Goal: Task Accomplishment & Management: Manage account settings

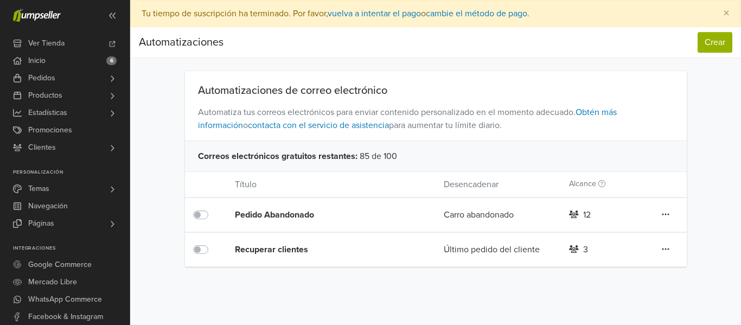
click at [664, 214] on icon at bounding box center [666, 214] width 8 height 9
click at [682, 212] on div "Editar Duplicar Eliminar" at bounding box center [666, 215] width 42 height 14
click at [703, 45] on button "Crear" at bounding box center [715, 42] width 35 height 21
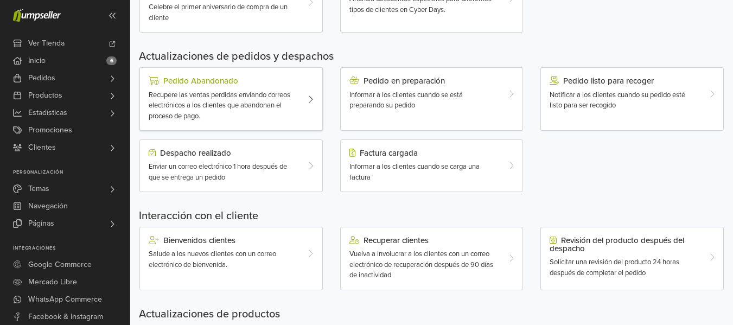
scroll to position [287, 0]
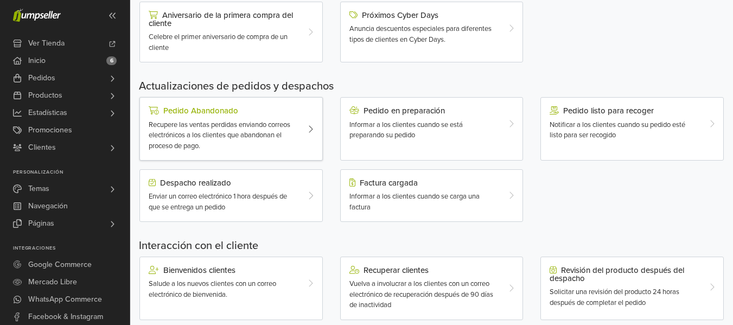
click at [240, 122] on span "Recupere las ventas perdidas enviando correos electrónicos a los clientes que a…" at bounding box center [220, 135] width 142 height 30
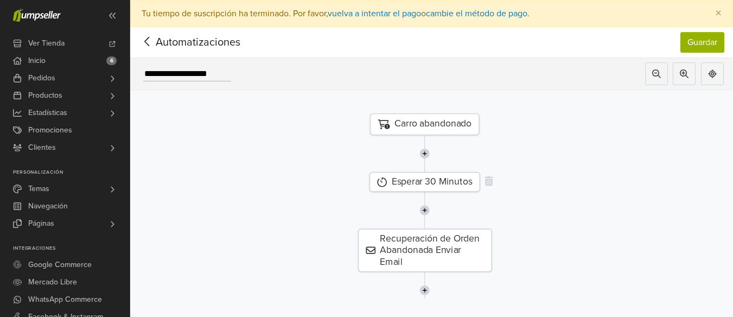
click at [441, 178] on div "Esperar 30 Minutos" at bounding box center [425, 182] width 110 height 20
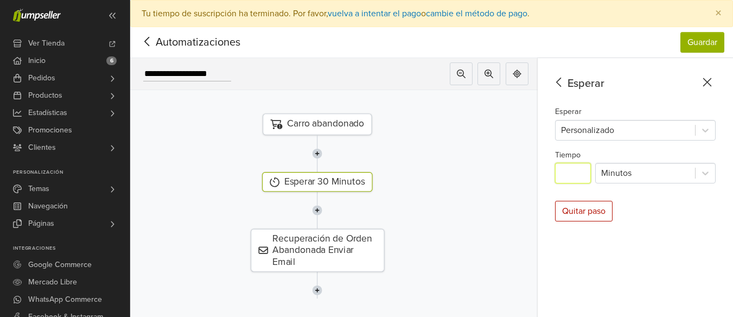
click at [578, 173] on input "**" at bounding box center [573, 173] width 36 height 21
type input "*"
type input "**"
click at [635, 196] on div "Esperar Esperar Personalizado Tiempo ** Minutos Quitar paso" at bounding box center [635, 201] width 195 height 286
click at [488, 207] on div at bounding box center [317, 210] width 466 height 37
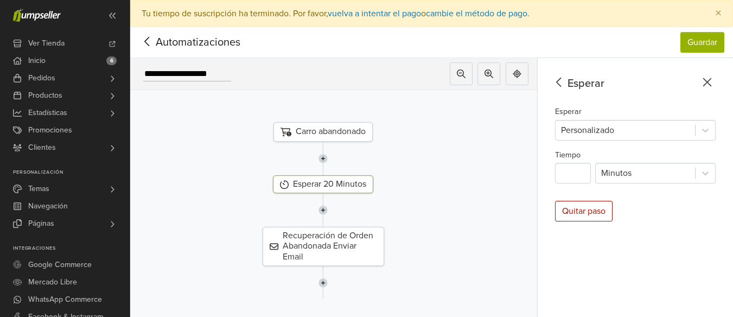
click at [325, 159] on img at bounding box center [323, 159] width 9 height 34
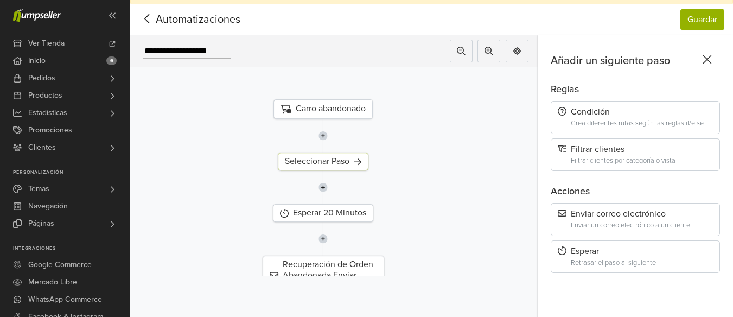
scroll to position [35, 0]
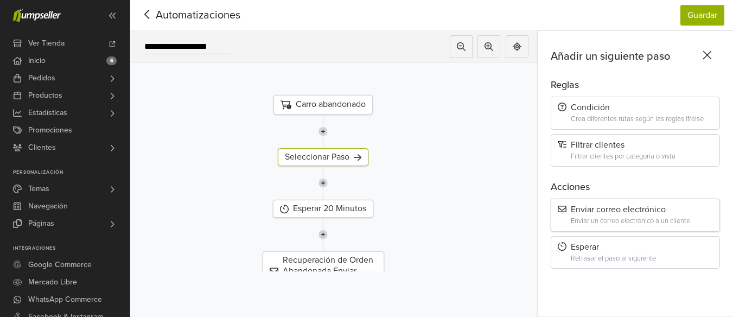
click at [633, 206] on div "Enviar correo electrónico" at bounding box center [635, 210] width 155 height 10
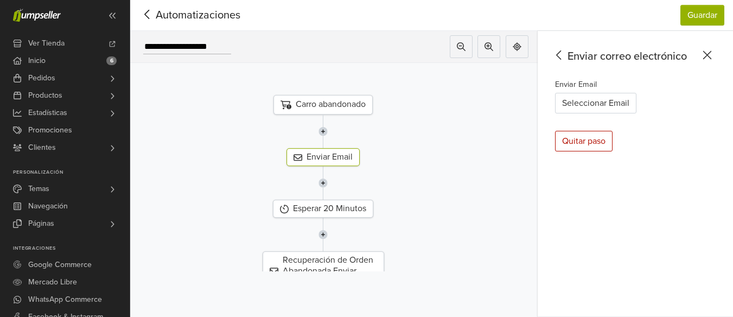
click at [568, 49] on icon at bounding box center [559, 55] width 17 height 14
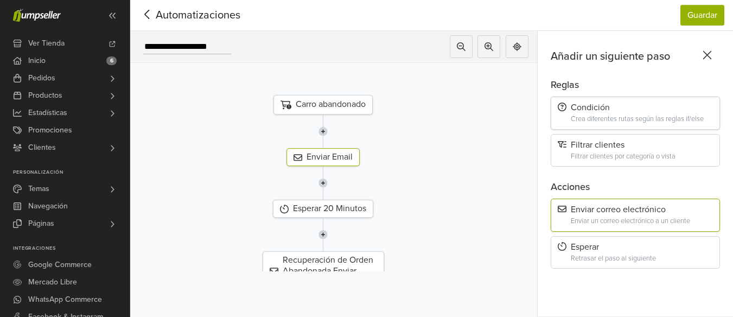
click at [599, 115] on div "Crea diferentes rutas según las reglas if/else" at bounding box center [642, 119] width 142 height 8
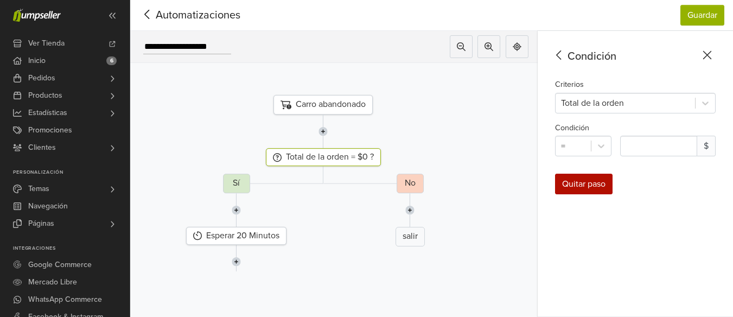
click at [587, 174] on div "Quitar paso" at bounding box center [584, 184] width 58 height 21
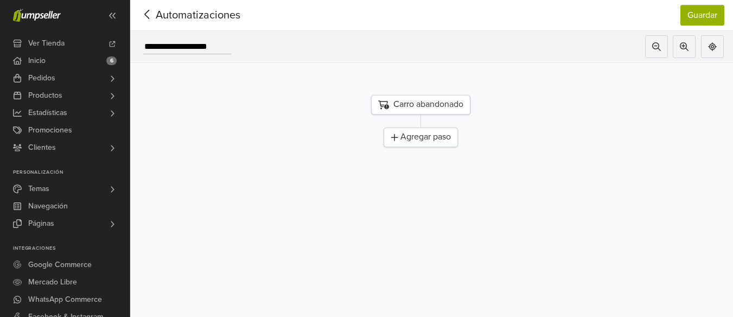
click at [430, 128] on div "Agregar paso" at bounding box center [421, 138] width 74 height 20
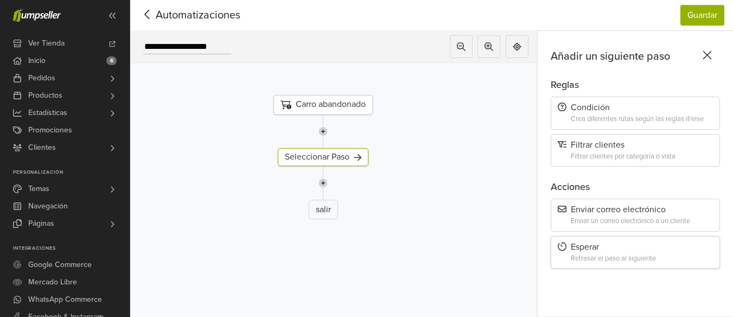
click at [605, 244] on div "Esperar Retrasar el paso al siguiente" at bounding box center [635, 252] width 169 height 33
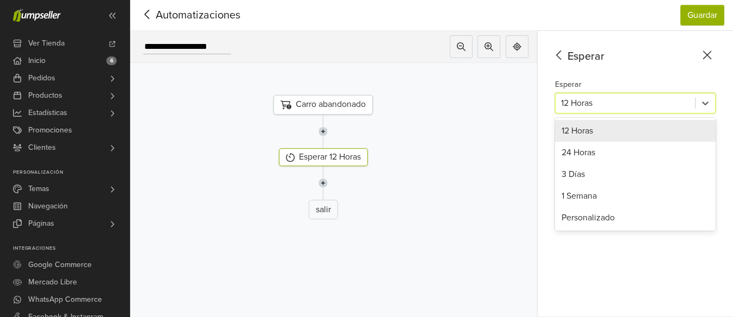
click at [588, 95] on div at bounding box center [625, 102] width 129 height 15
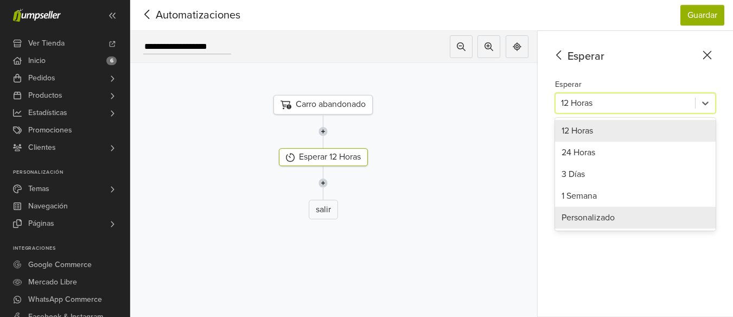
click at [600, 211] on div "Personalizado" at bounding box center [635, 218] width 161 height 22
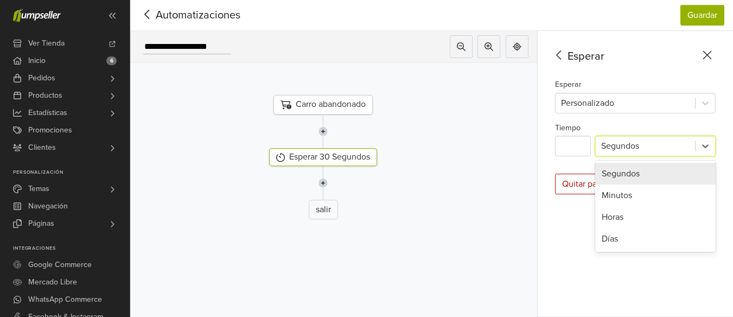
click at [621, 138] on div at bounding box center [645, 145] width 88 height 15
click at [636, 184] on div "Minutos" at bounding box center [655, 195] width 120 height 22
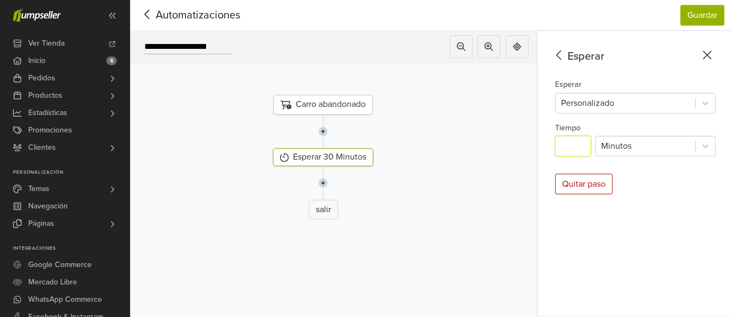
click at [588, 137] on input "**" at bounding box center [573, 146] width 36 height 21
type input "*"
type input "**"
click at [647, 196] on div "Esperar Esperar Personalizado Tiempo ** Minutos Quitar paso" at bounding box center [635, 174] width 195 height 286
click at [328, 174] on img at bounding box center [323, 183] width 9 height 34
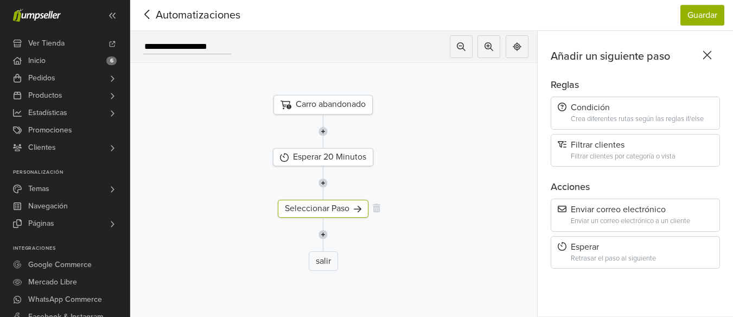
click at [347, 200] on div "Seleccionar Paso" at bounding box center [323, 209] width 91 height 18
click at [609, 208] on div "Enviar correo electrónico Enviar un correo electrónico a un cliente" at bounding box center [635, 215] width 169 height 33
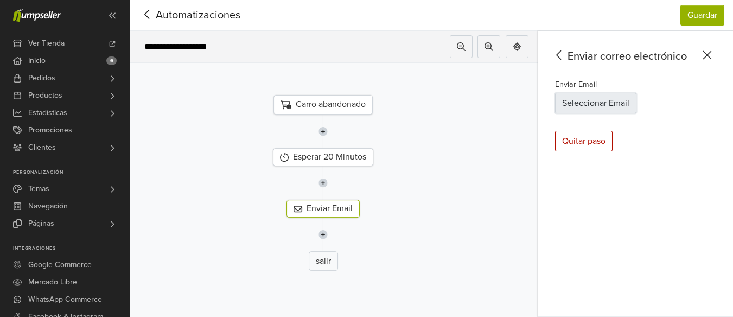
click at [604, 94] on button "Seleccionar Email" at bounding box center [595, 103] width 81 height 21
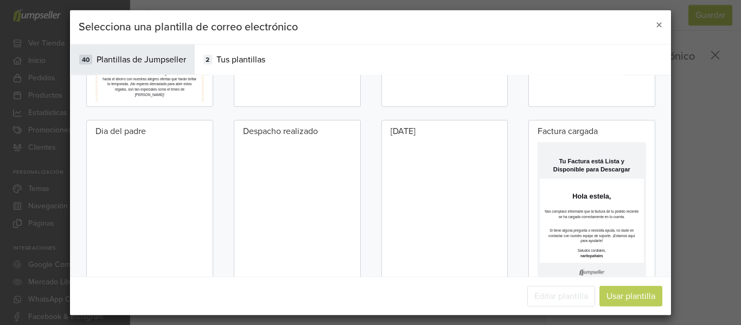
scroll to position [543, 0]
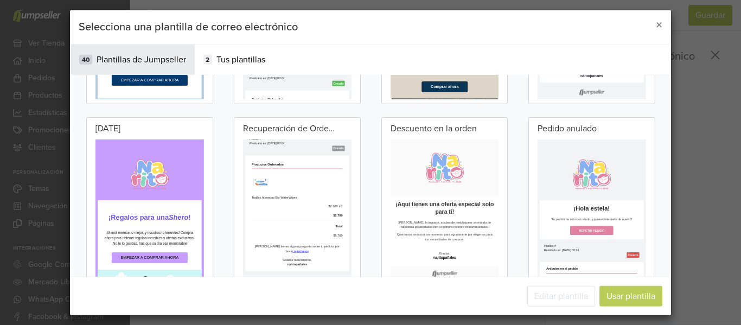
click at [293, 130] on p "Recuperación de Orden Abandonada" at bounding box center [289, 128] width 92 height 13
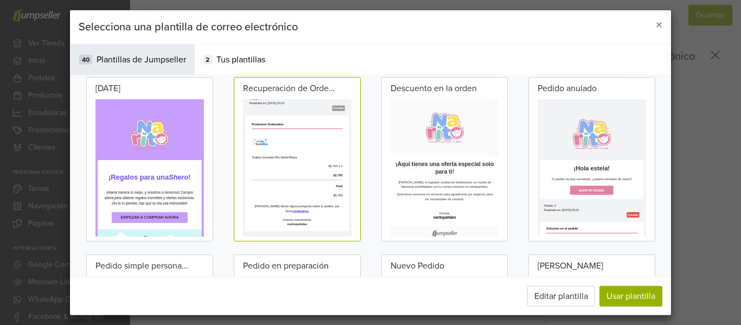
click at [393, 292] on p "$2.700" at bounding box center [377, 288] width 227 height 11
click at [420, 210] on span at bounding box center [377, 205] width 227 height 43
click at [613, 293] on button "Usar plantilla" at bounding box center [631, 296] width 63 height 21
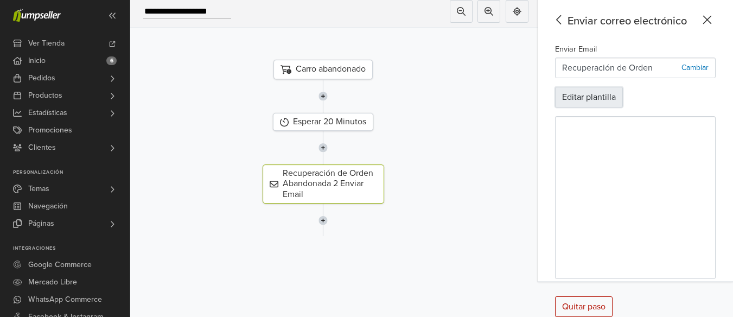
click at [607, 96] on button "Editar plantilla" at bounding box center [589, 97] width 68 height 21
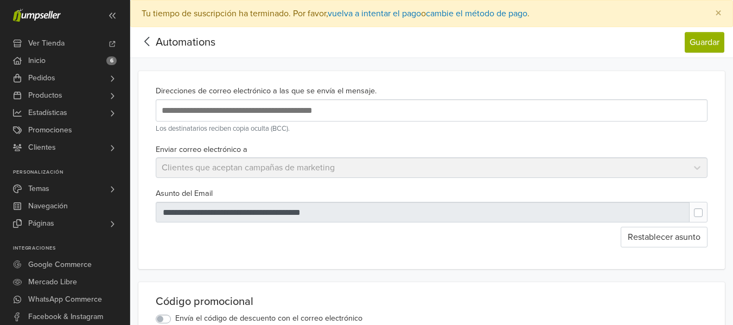
click at [327, 112] on input "text" at bounding box center [335, 110] width 353 height 15
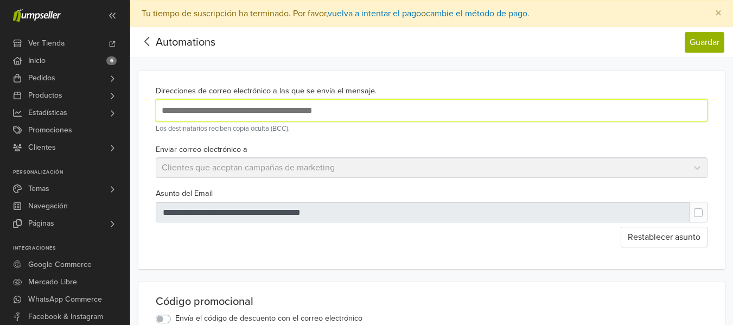
click at [373, 133] on small "Los destinatarios reciben copia oculta (BCC)." at bounding box center [432, 129] width 552 height 10
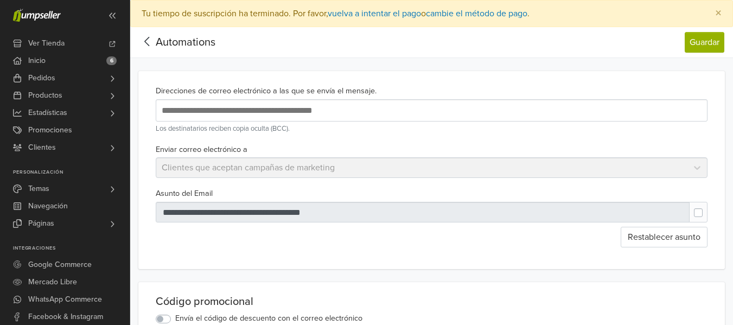
click at [342, 169] on div "Enviar correo electrónico a Clientes que aceptan campañas de marketing" at bounding box center [431, 161] width 561 height 36
click at [699, 169] on div "Enviar correo electrónico a Clientes que aceptan campañas de marketing" at bounding box center [431, 161] width 561 height 36
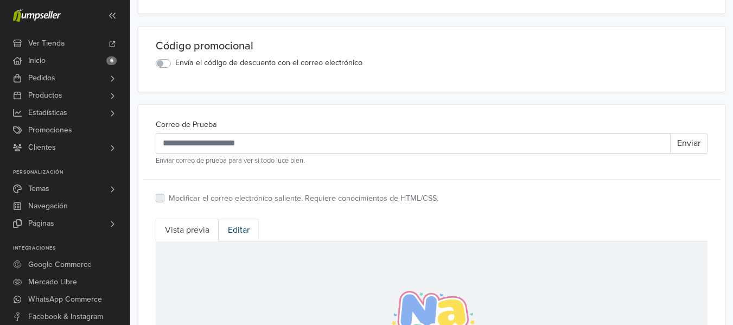
scroll to position [271, 0]
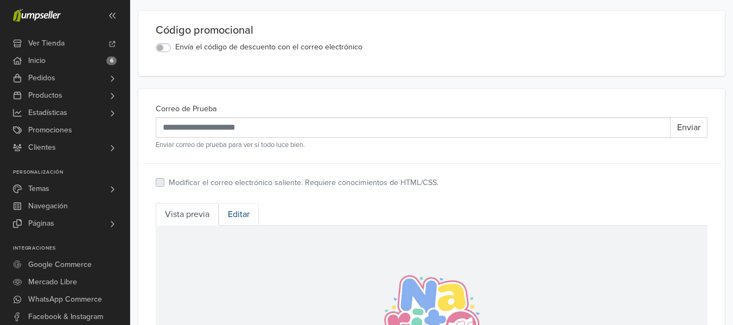
click at [252, 214] on link "Editar" at bounding box center [239, 214] width 40 height 23
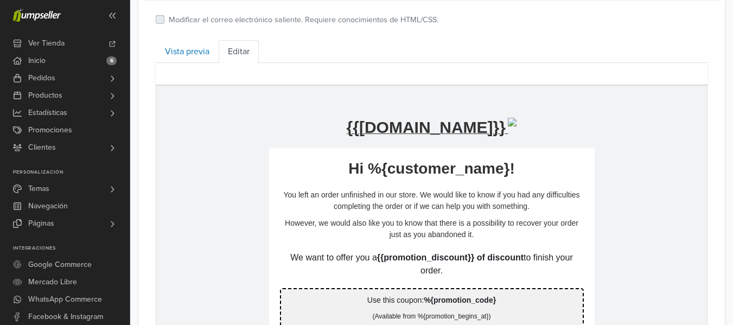
scroll to position [705, 0]
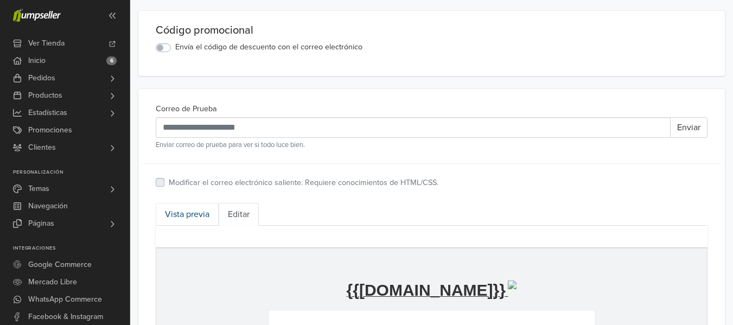
click at [191, 220] on link "Vista previa" at bounding box center [187, 214] width 63 height 23
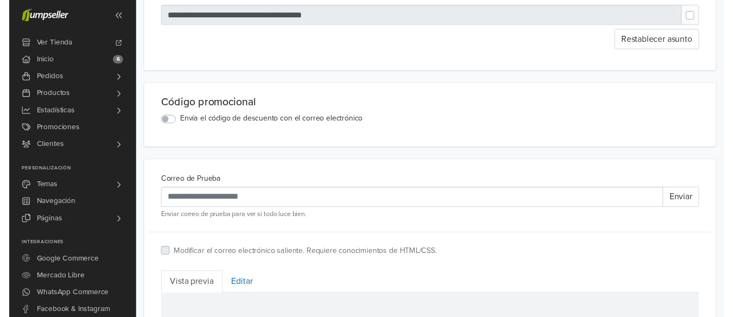
scroll to position [0, 0]
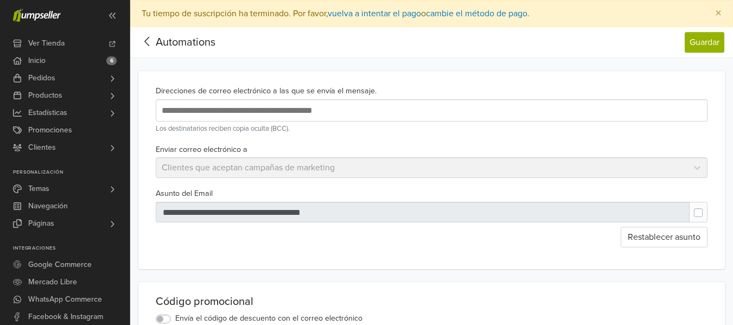
click at [149, 44] on icon at bounding box center [147, 42] width 17 height 14
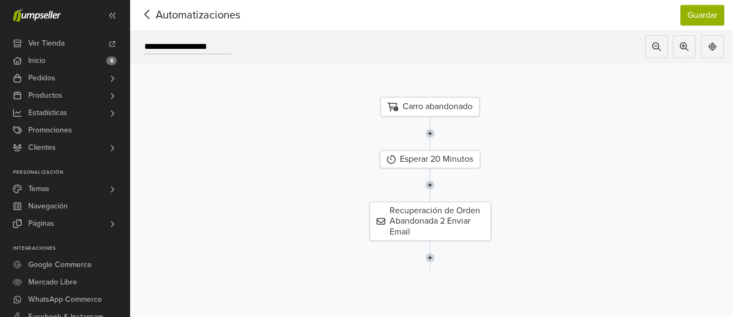
scroll to position [35, 0]
click at [710, 6] on button "Guardar" at bounding box center [702, 15] width 44 height 21
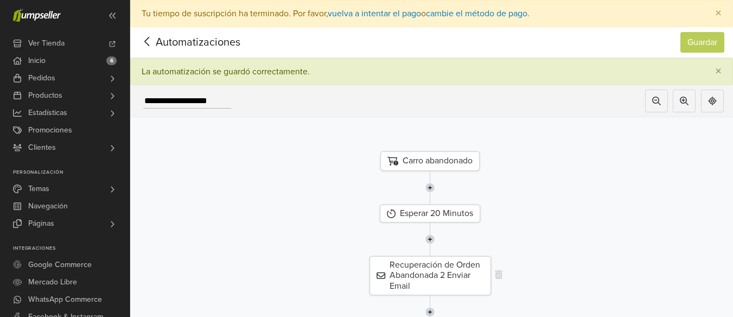
click at [412, 275] on div "Recuperación de Orden Abandonada 2 Enviar Email" at bounding box center [431, 275] width 122 height 39
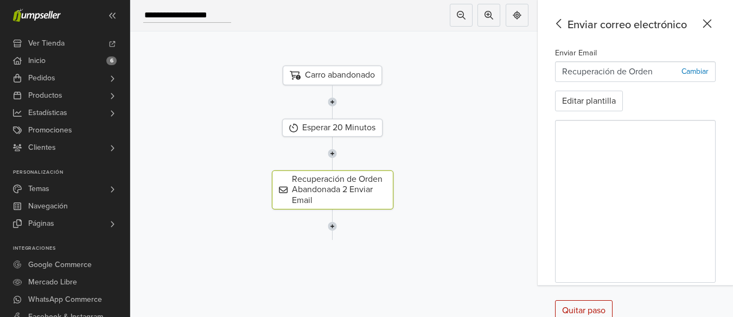
scroll to position [90, 0]
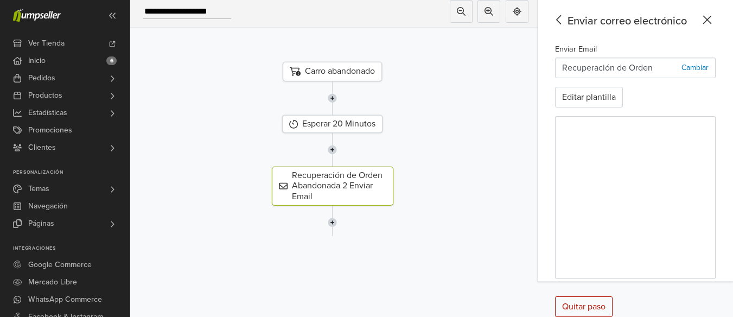
click at [333, 221] on img at bounding box center [332, 223] width 9 height 34
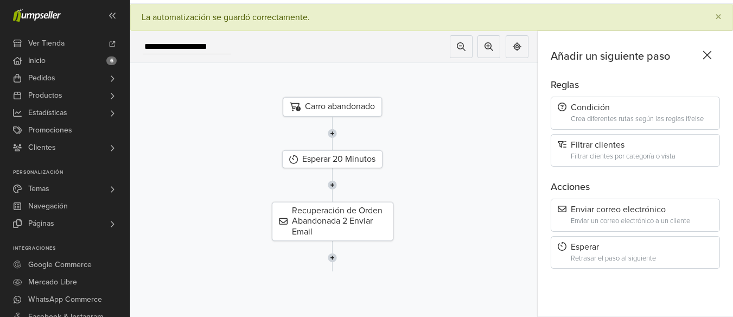
scroll to position [62, 0]
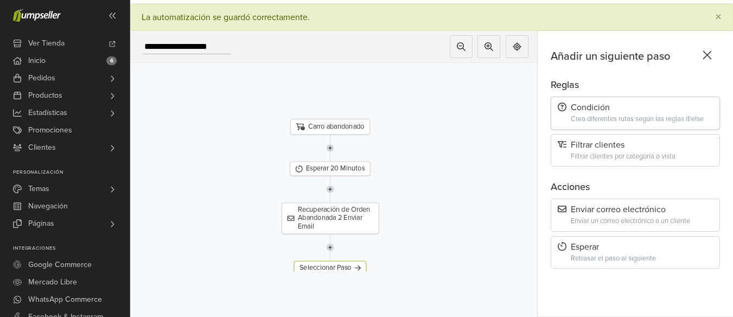
click at [616, 104] on div "Condición" at bounding box center [635, 108] width 155 height 10
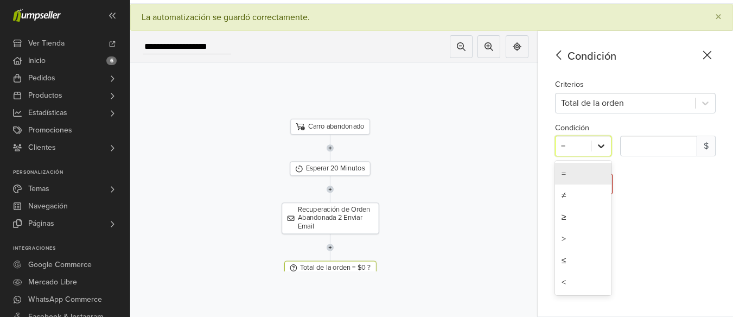
click at [606, 136] on div at bounding box center [601, 146] width 20 height 20
click at [623, 95] on div at bounding box center [625, 102] width 129 height 15
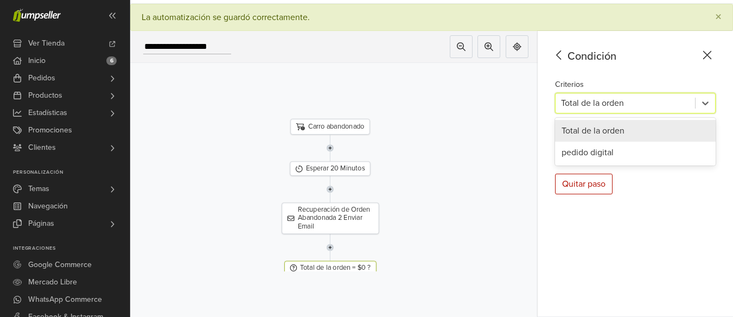
click at [621, 123] on div "Total de la orden" at bounding box center [635, 131] width 161 height 22
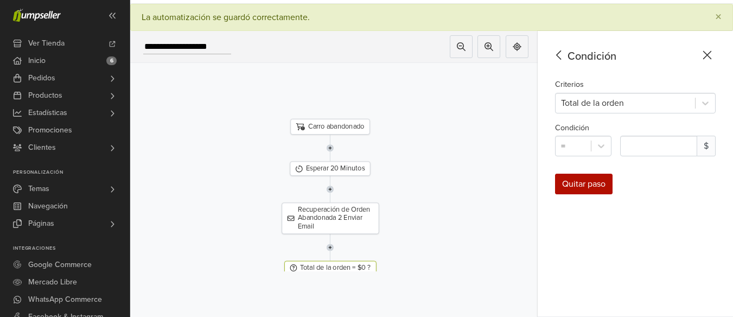
click at [612, 174] on div "Quitar paso" at bounding box center [584, 184] width 58 height 21
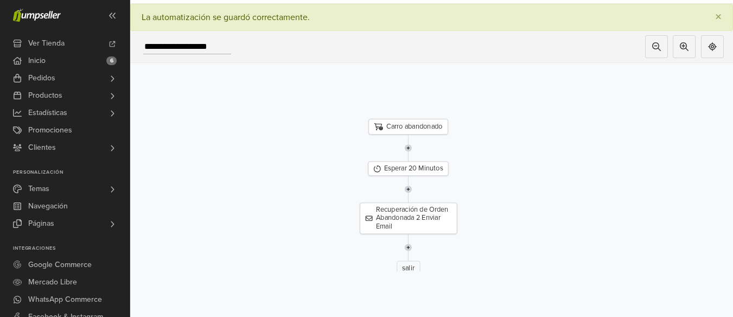
click at [412, 237] on img at bounding box center [409, 247] width 8 height 27
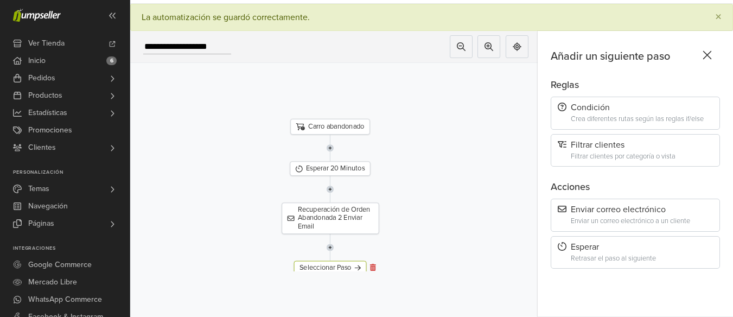
click at [374, 264] on icon at bounding box center [373, 267] width 6 height 7
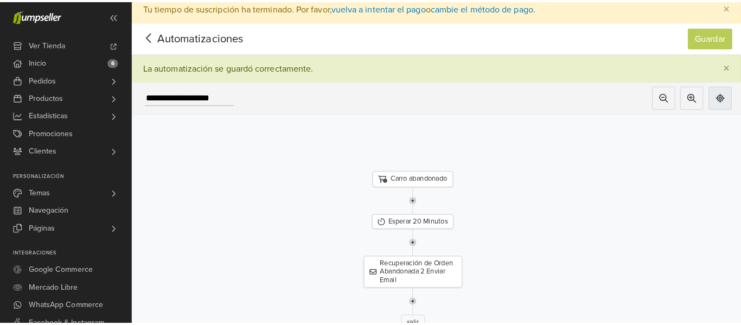
scroll to position [0, 0]
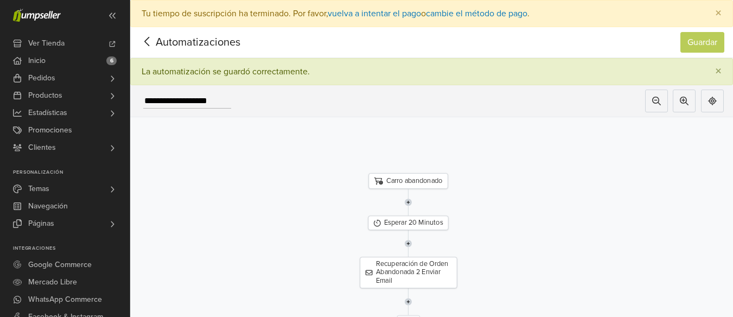
click at [153, 42] on icon at bounding box center [147, 42] width 17 height 14
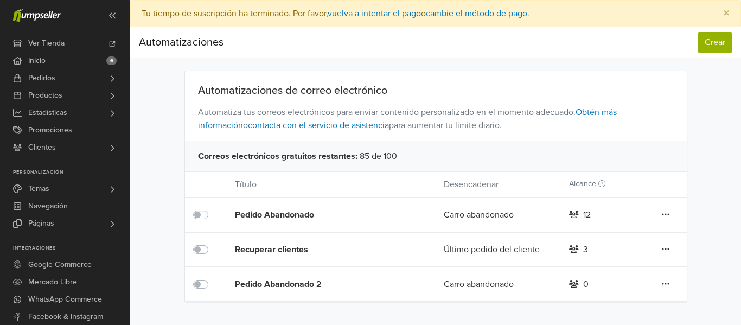
click at [670, 222] on link at bounding box center [665, 215] width 9 height 14
click at [585, 252] on div "3" at bounding box center [585, 249] width 5 height 13
drag, startPoint x: 577, startPoint y: 249, endPoint x: 597, endPoint y: 249, distance: 19.5
click at [597, 249] on div "3" at bounding box center [603, 249] width 84 height 13
click at [665, 219] on icon at bounding box center [666, 214] width 8 height 9
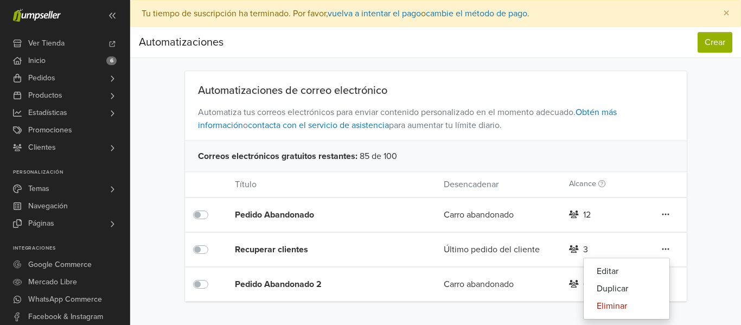
click at [486, 253] on div "Último pedido del cliente" at bounding box center [498, 249] width 125 height 13
click at [284, 286] on div "Pedido Abandonado 2" at bounding box center [318, 284] width 167 height 13
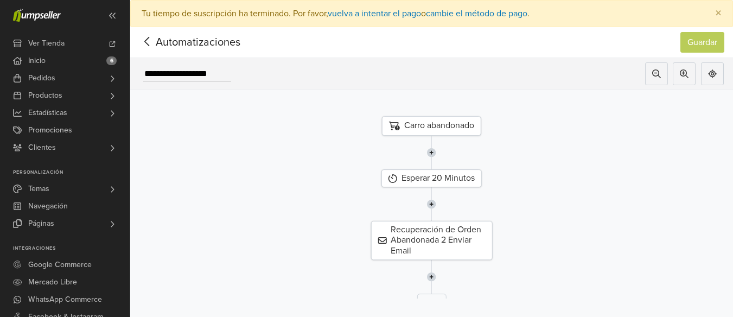
click at [151, 40] on icon at bounding box center [147, 42] width 17 height 14
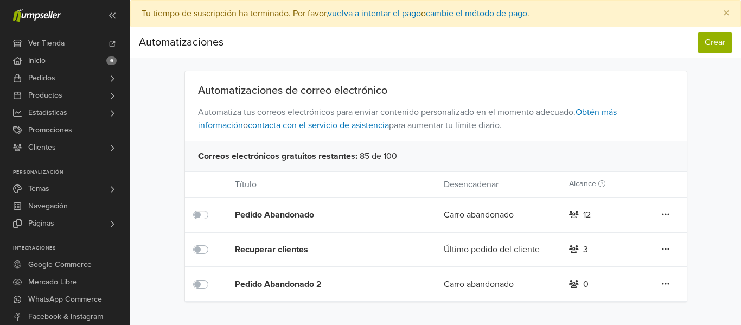
click at [284, 215] on div "Pedido Abandonado" at bounding box center [318, 214] width 167 height 13
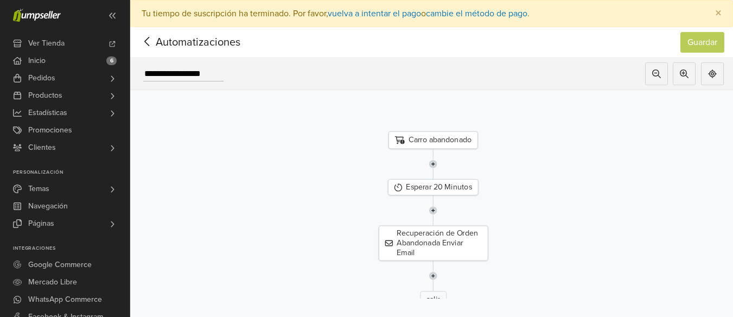
click at [144, 40] on icon at bounding box center [147, 42] width 17 height 14
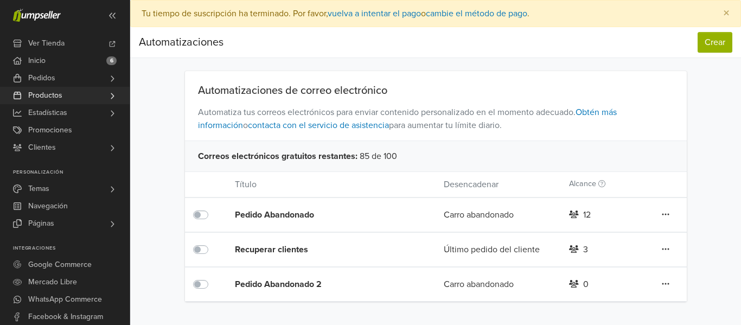
click at [94, 97] on link "Productos" at bounding box center [65, 95] width 130 height 17
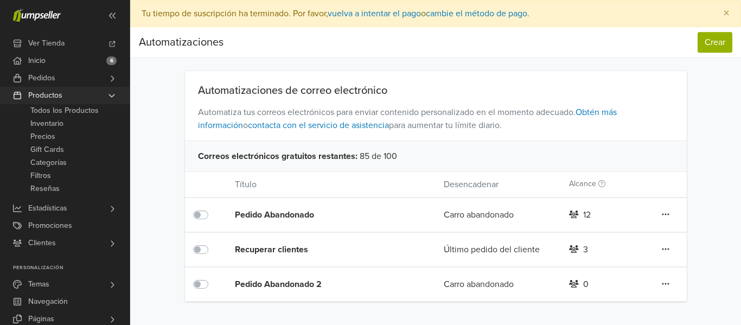
click at [97, 95] on link "Productos" at bounding box center [65, 95] width 130 height 17
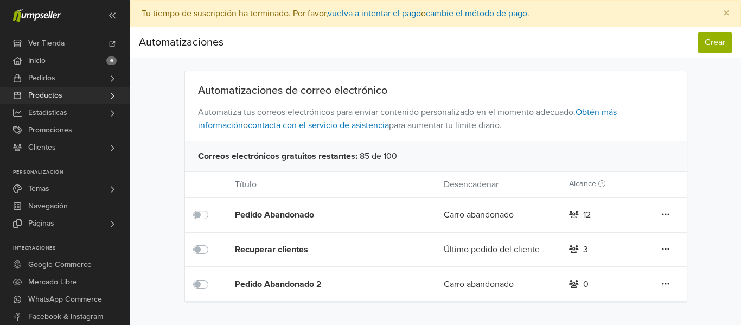
click at [98, 95] on link "Productos" at bounding box center [65, 95] width 130 height 17
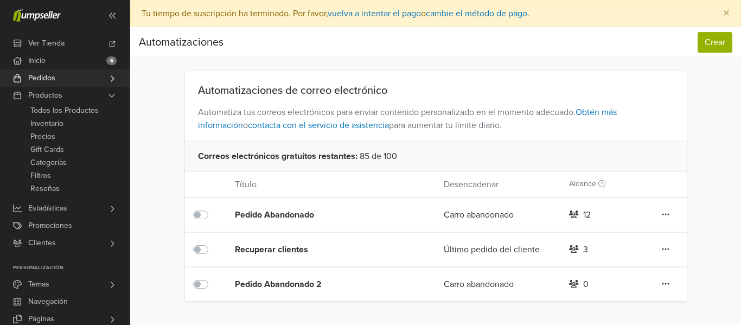
click at [91, 74] on link "Pedidos" at bounding box center [65, 77] width 130 height 17
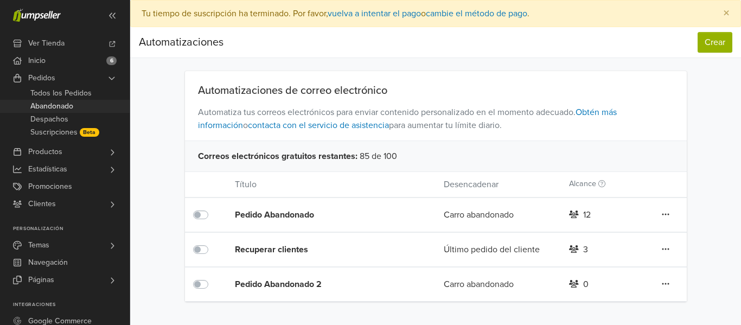
click at [78, 104] on link "Abandonado" at bounding box center [65, 106] width 130 height 13
